Goal: Information Seeking & Learning: Find contact information

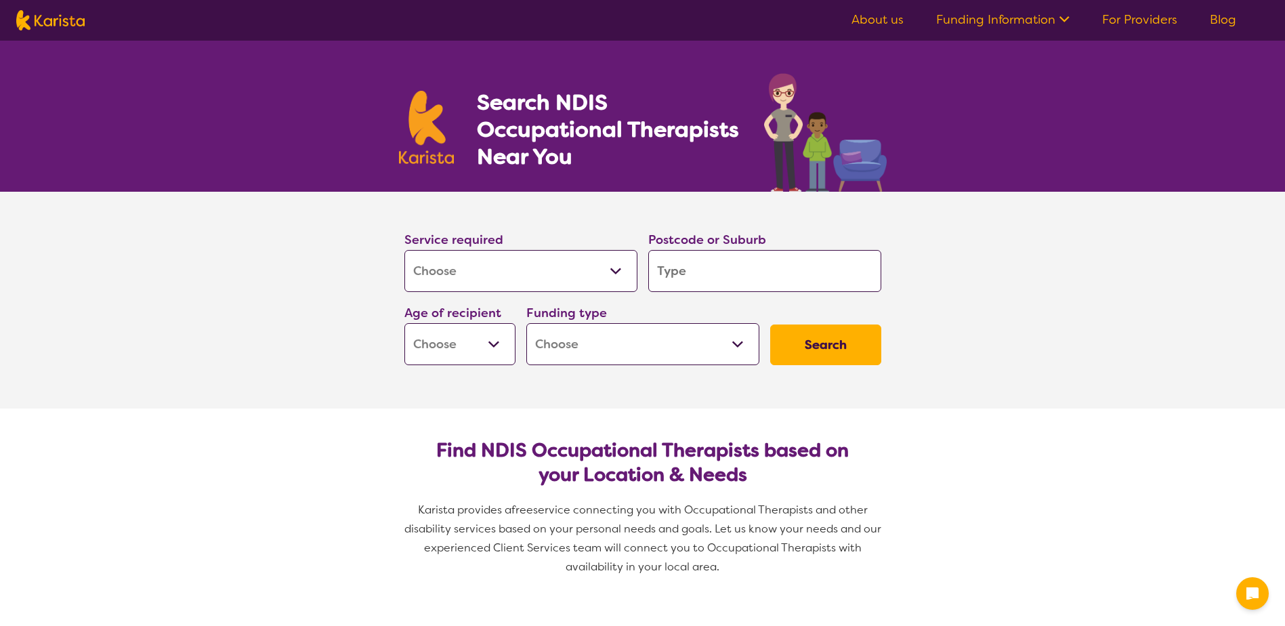
select select "[MEDICAL_DATA]"
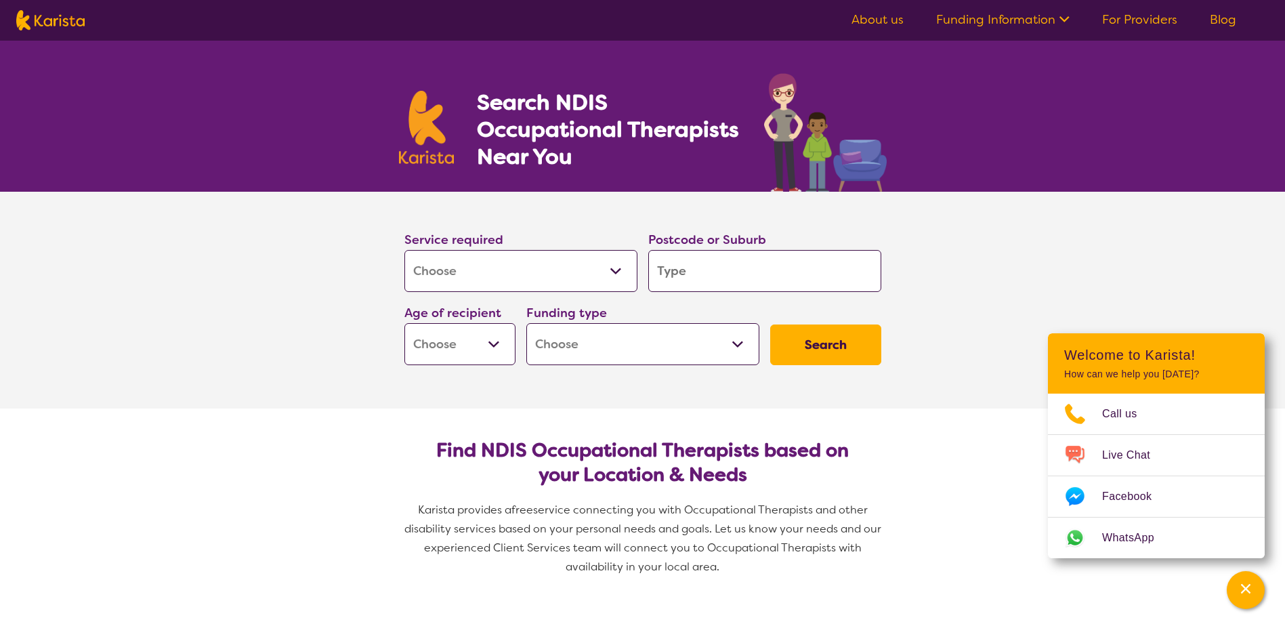
click at [605, 276] on select "Allied Health Assistant Assessment ([MEDICAL_DATA] or [MEDICAL_DATA]) Behaviour…" at bounding box center [520, 271] width 233 height 42
select select "NDIS Plan management"
click at [404, 250] on select "Allied Health Assistant Assessment ([MEDICAL_DATA] or [MEDICAL_DATA]) Behaviour…" at bounding box center [520, 271] width 233 height 42
select select "NDIS"
select select "NDIS Plan management"
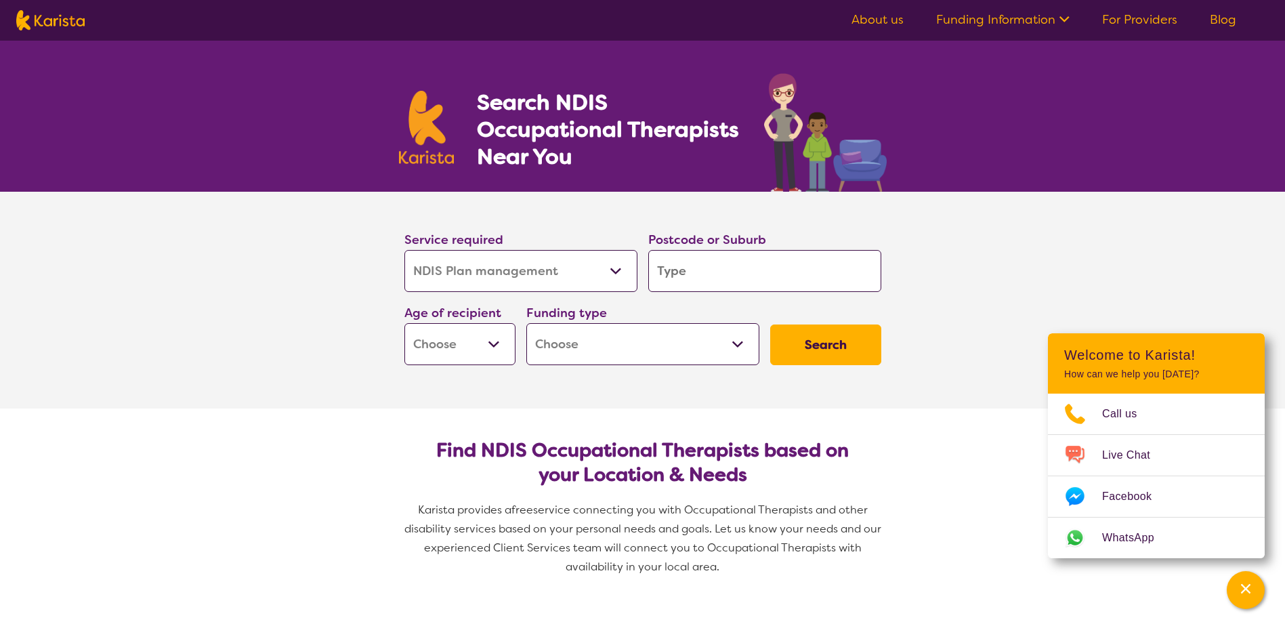
select select "NDIS"
click at [678, 269] on input "search" at bounding box center [764, 271] width 233 height 42
type input "s"
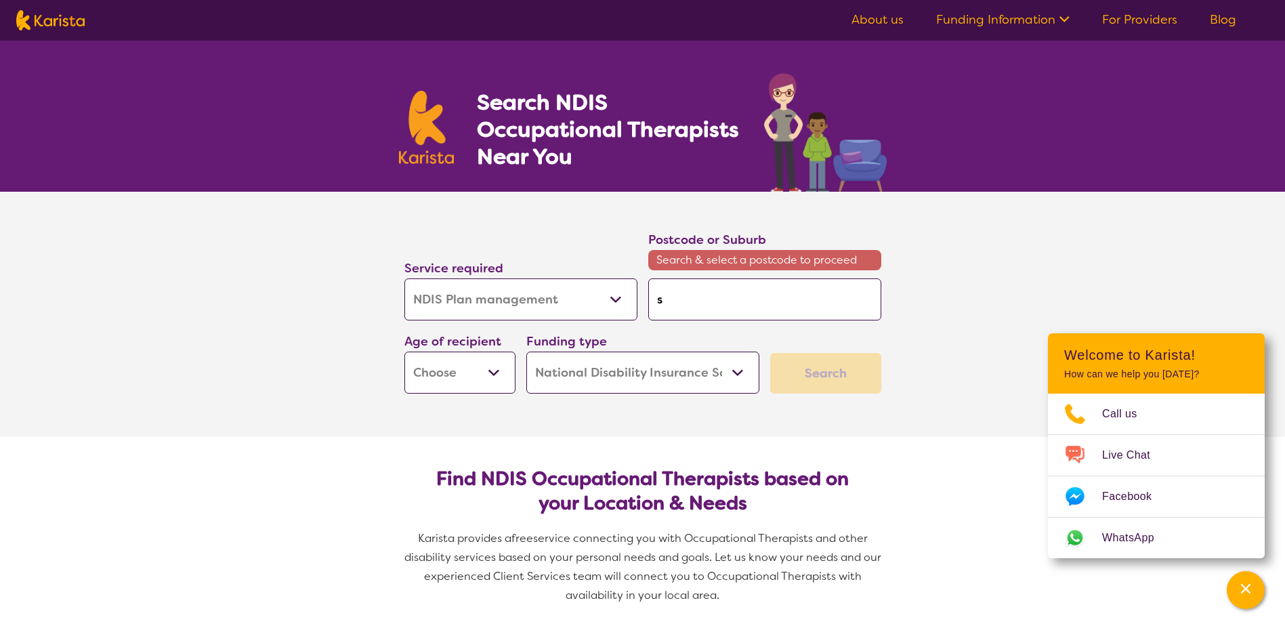
type input "sh"
type input "she"
type input "shep"
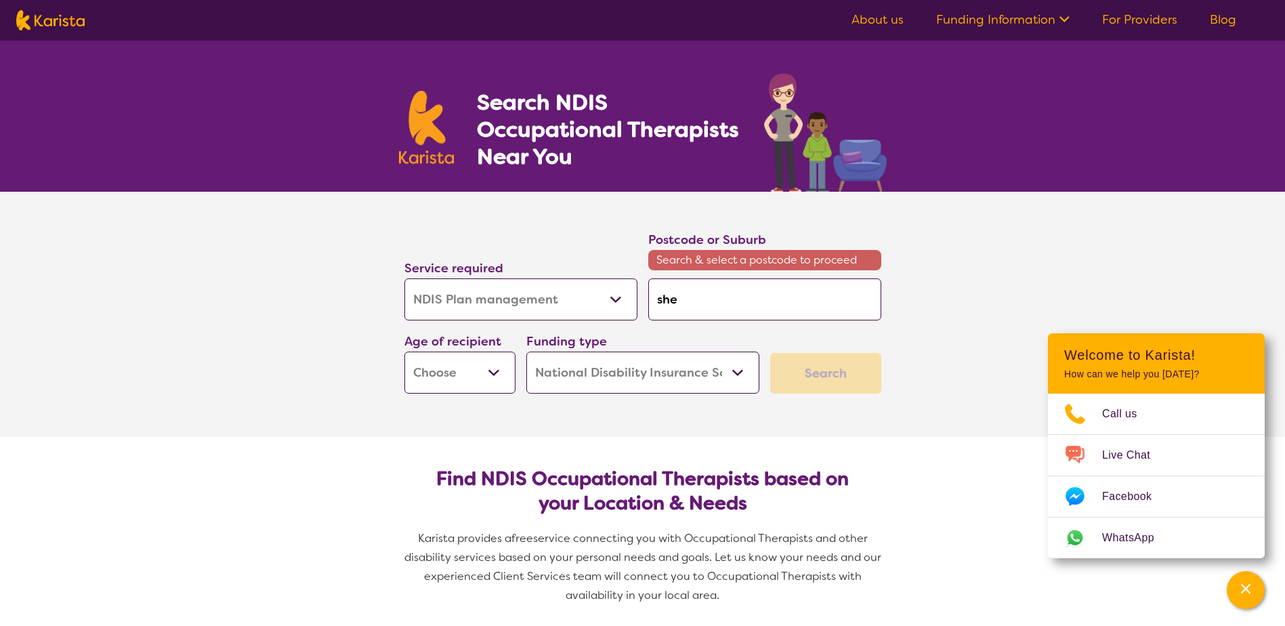
type input "shep"
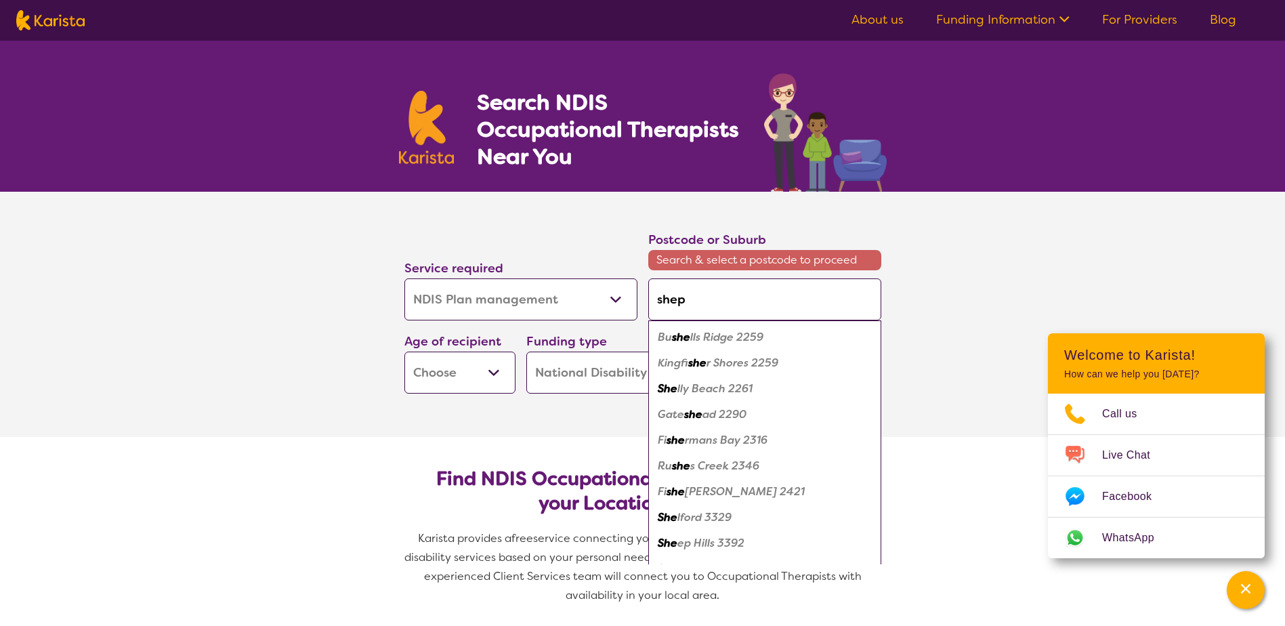
type input "shepp"
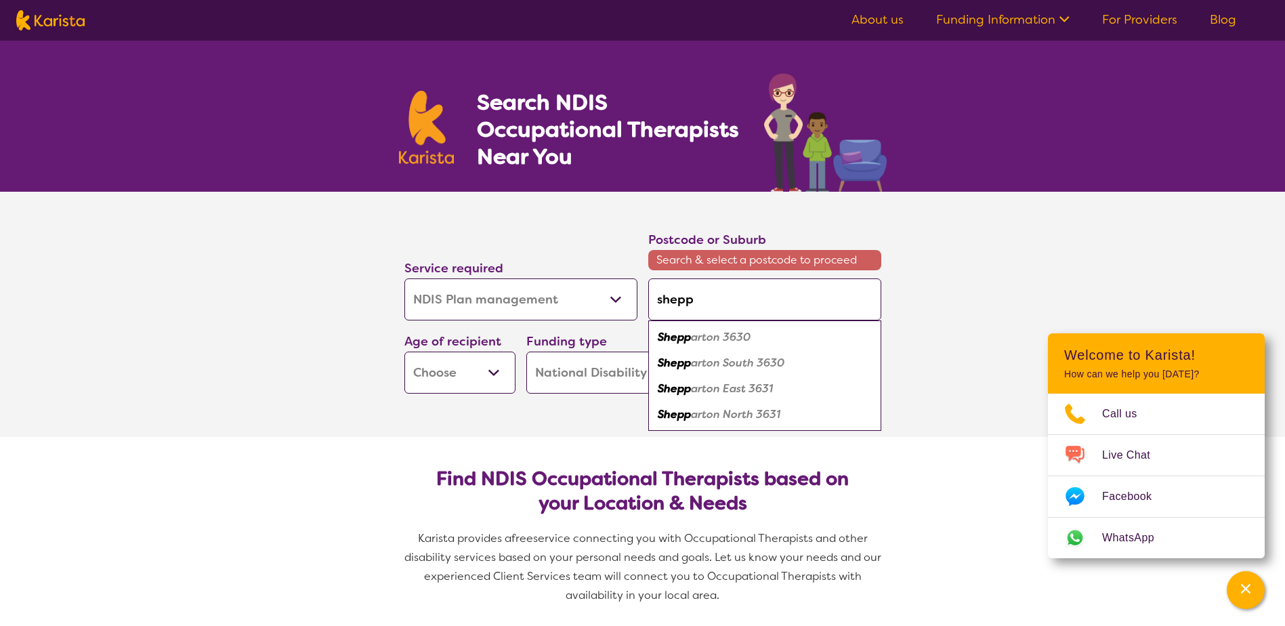
click at [739, 337] on em "arton 3630" at bounding box center [721, 337] width 60 height 14
type input "3630"
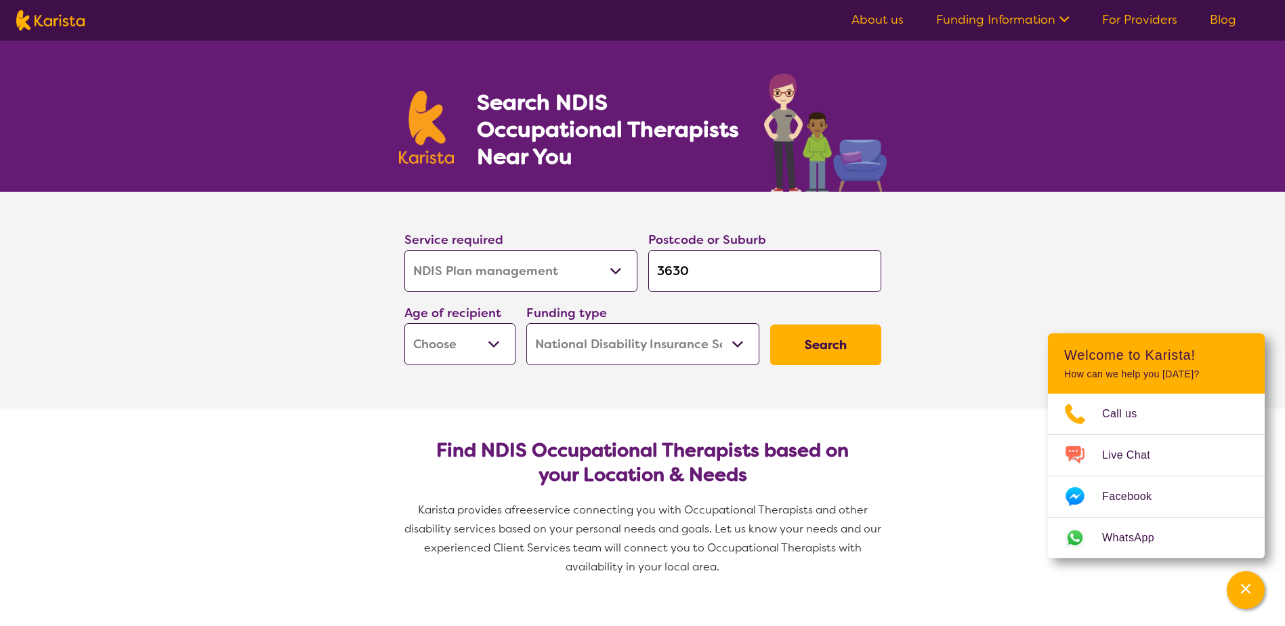
click at [862, 352] on button "Search" at bounding box center [825, 345] width 111 height 41
click at [480, 342] on select "Early Childhood - 0 to 9 Child - 10 to 11 Adolescent - 12 to 17 Adult - 18 to 6…" at bounding box center [459, 344] width 111 height 42
select select "AS"
click at [404, 323] on select "Early Childhood - 0 to 9 Child - 10 to 11 Adolescent - 12 to 17 Adult - 18 to 6…" at bounding box center [459, 344] width 111 height 42
select select "AS"
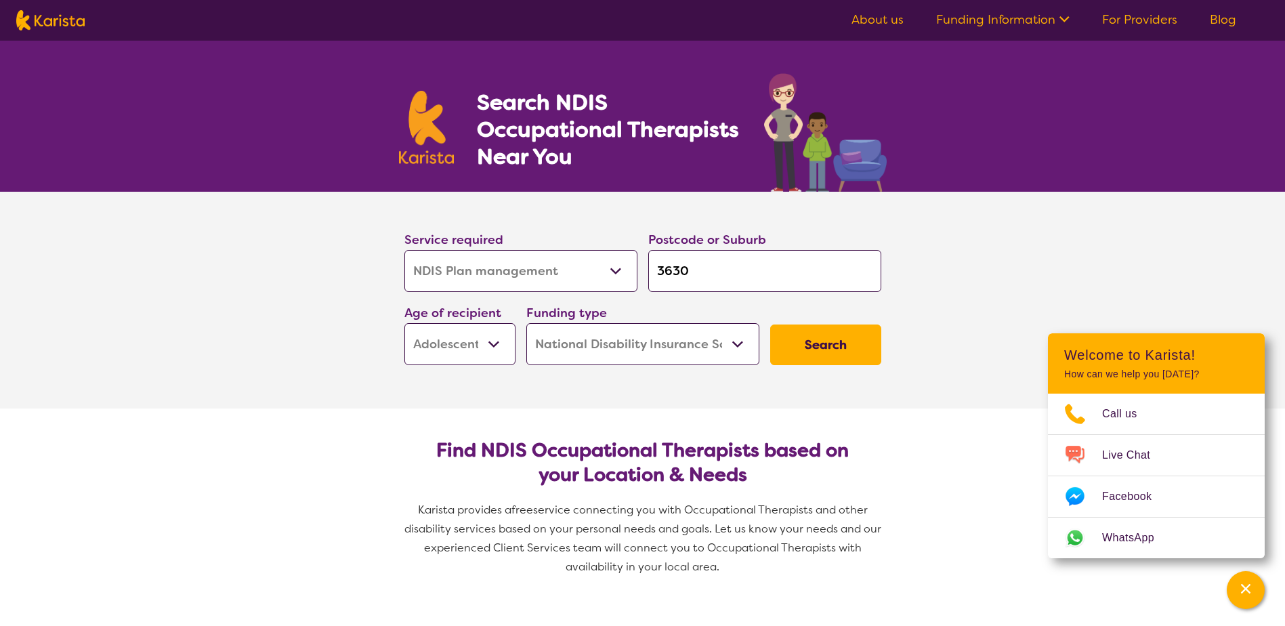
click at [811, 351] on button "Search" at bounding box center [825, 345] width 111 height 41
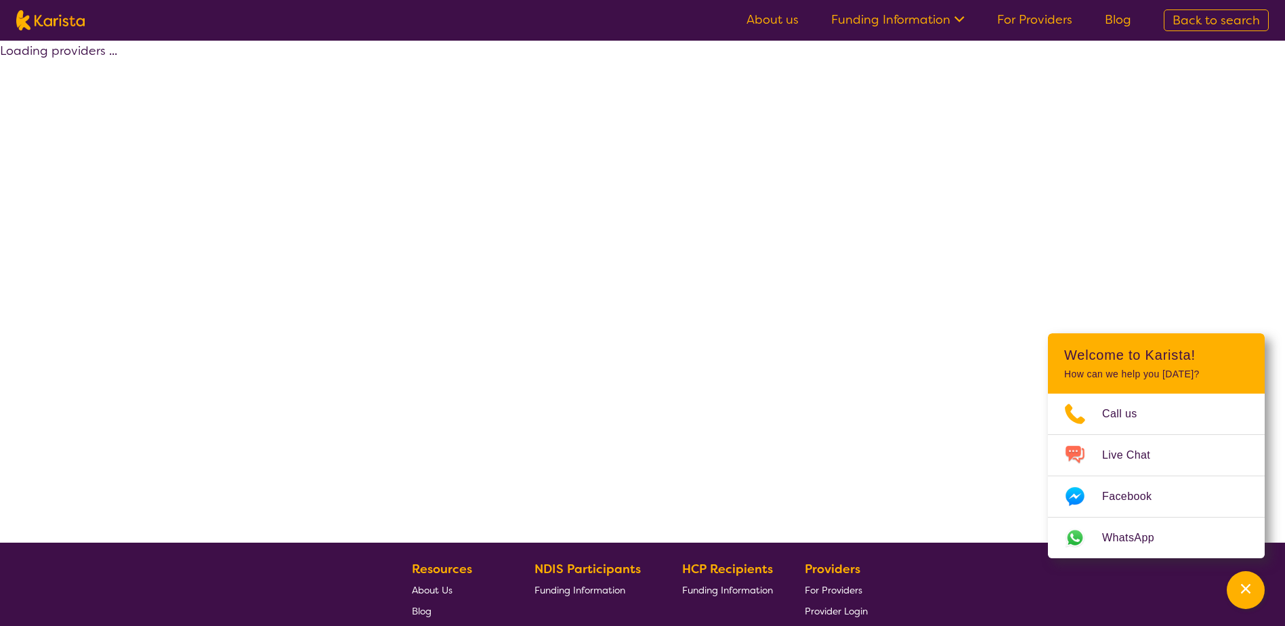
select select "by_score"
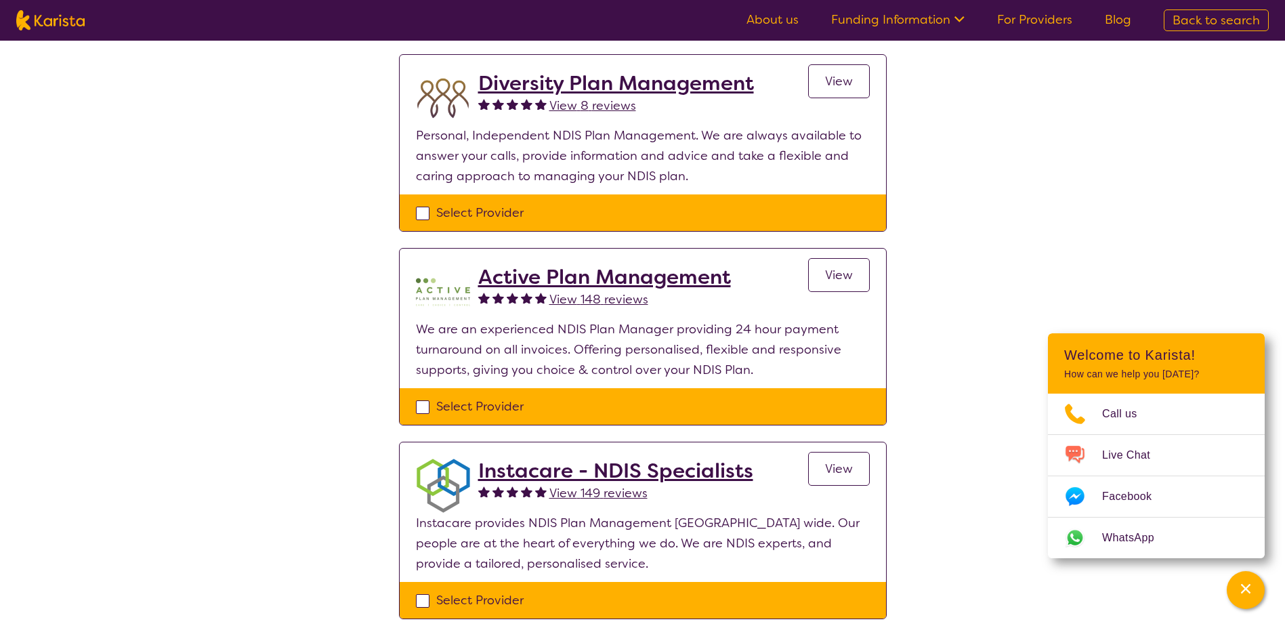
scroll to position [339, 0]
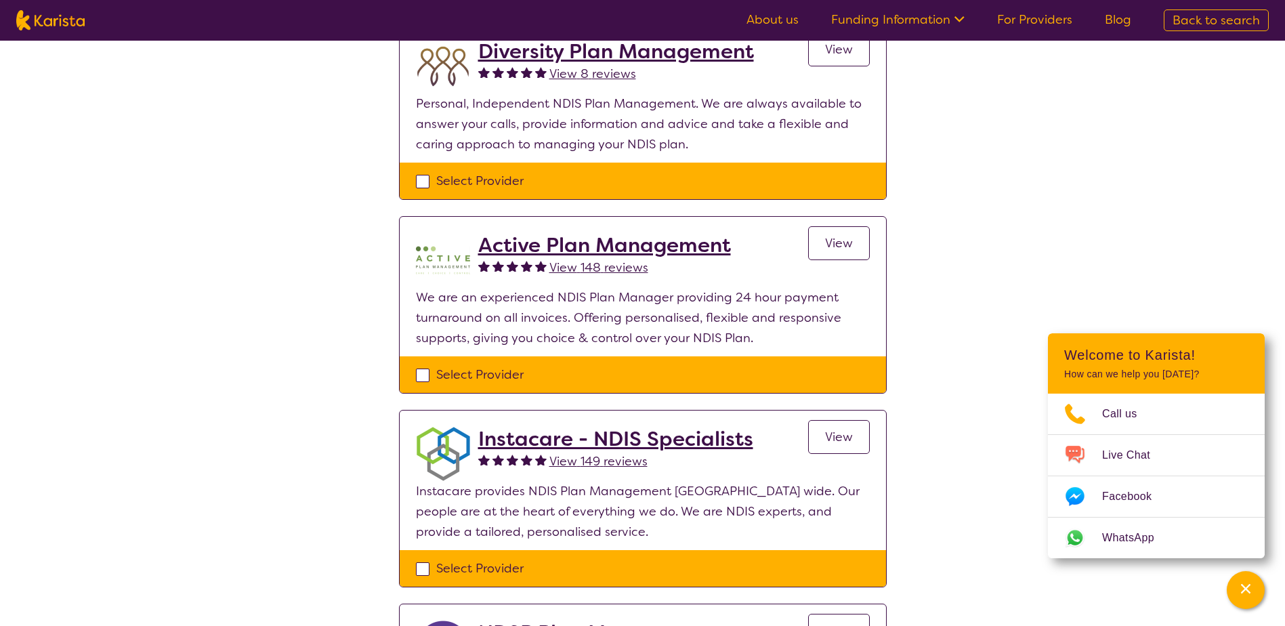
click at [1096, 132] on div "Select one or more providers and click the 'NEXT' button to proceed 1 - 8 of 8 …" at bounding box center [642, 554] width 1285 height 1704
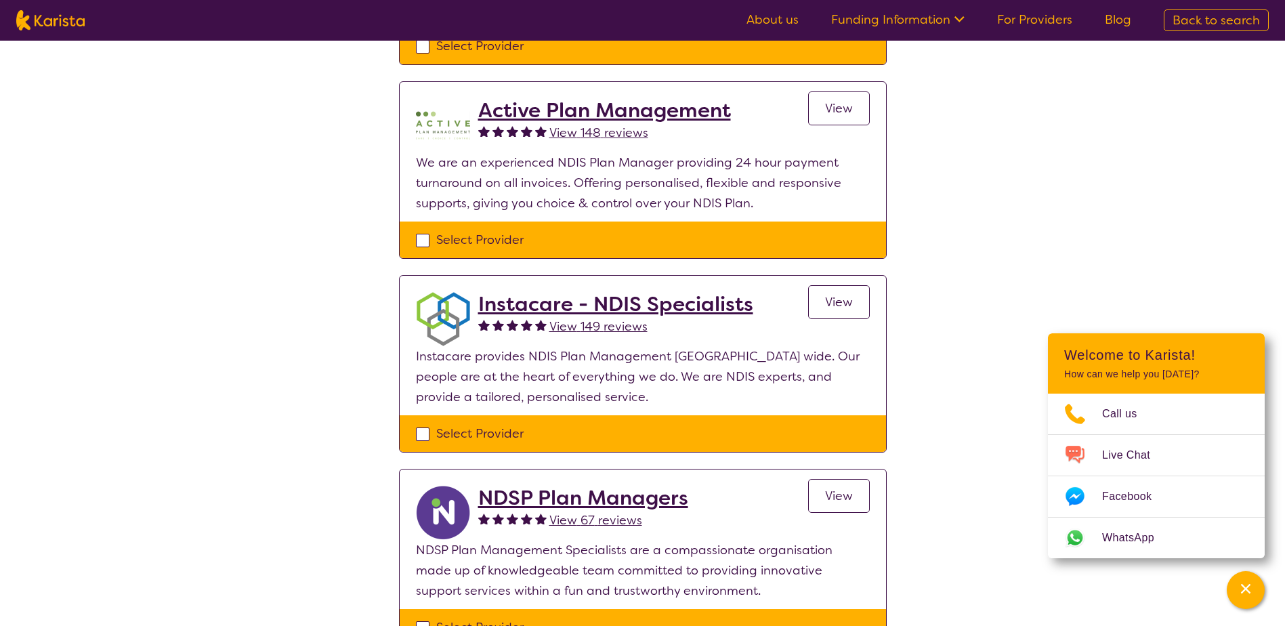
scroll to position [474, 0]
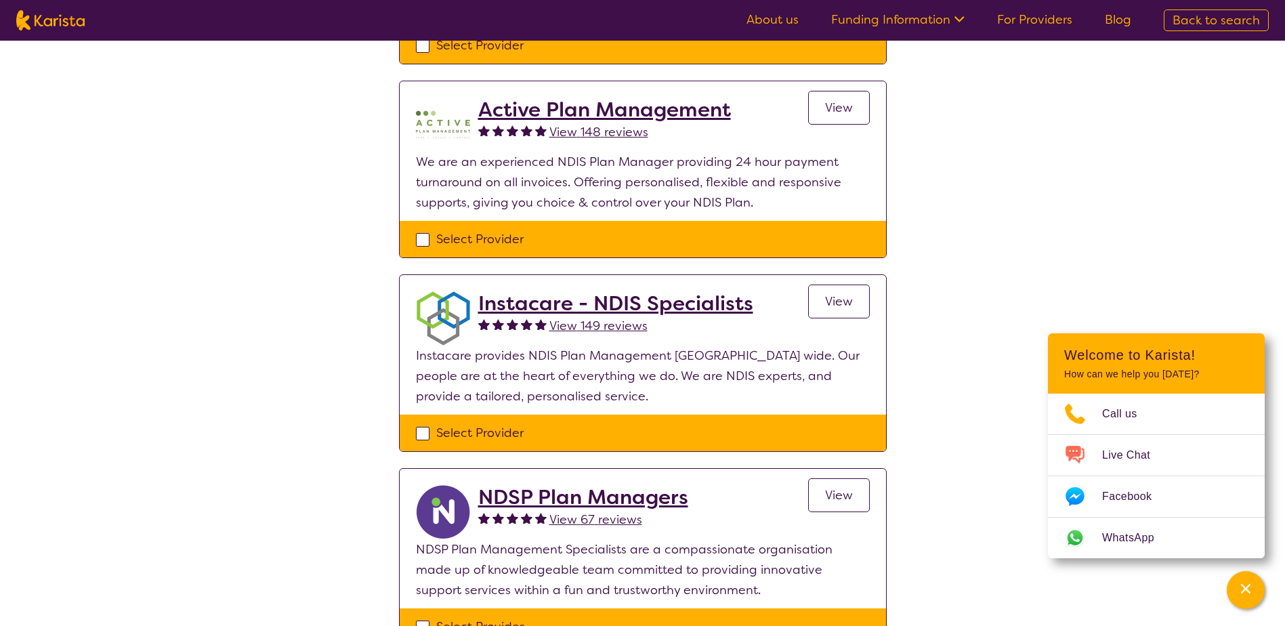
click at [546, 306] on h2 "Instacare - NDIS Specialists" at bounding box center [615, 303] width 275 height 24
